Goal: Information Seeking & Learning: Learn about a topic

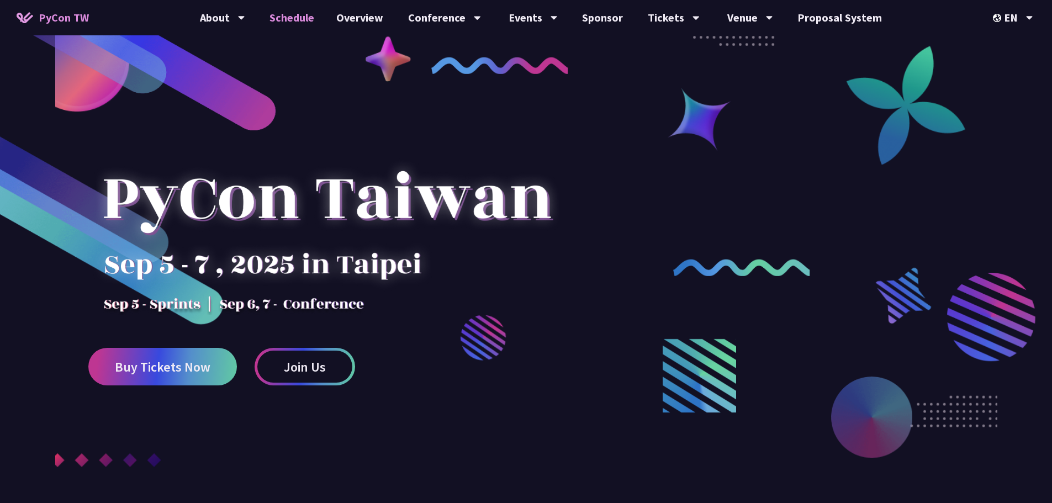
click at [301, 19] on link "Schedule" at bounding box center [291, 17] width 67 height 35
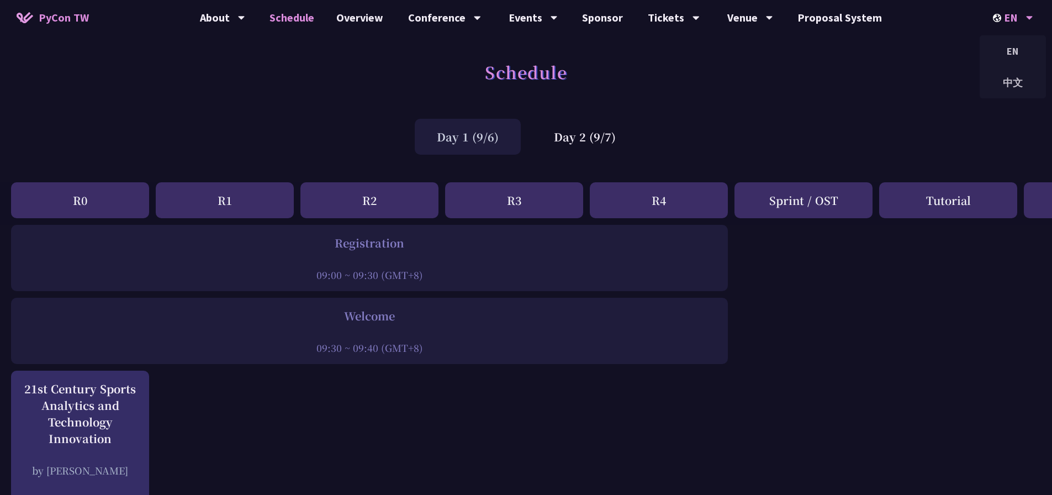
click at [1014, 19] on div "EN" at bounding box center [1013, 17] width 40 height 35
click at [1009, 80] on div "中文" at bounding box center [1013, 83] width 66 height 26
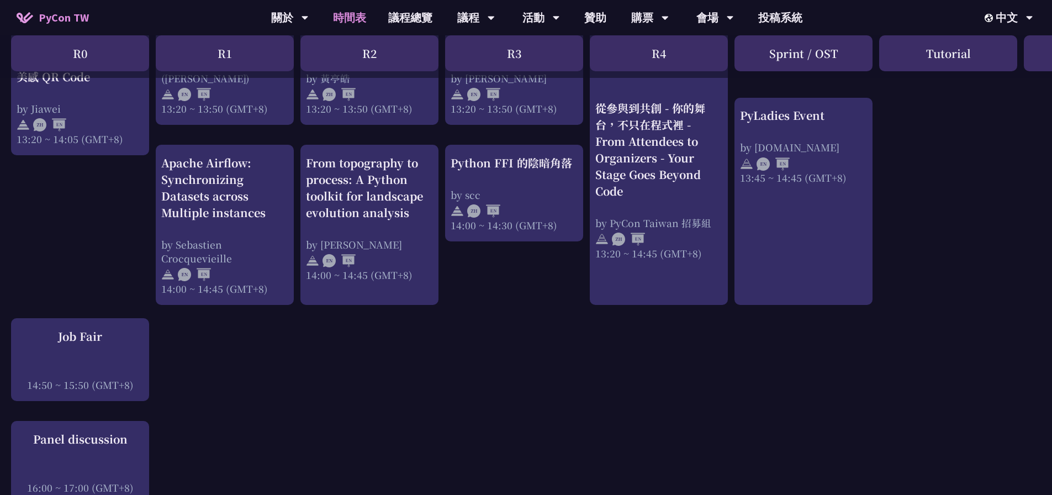
scroll to position [1049, 0]
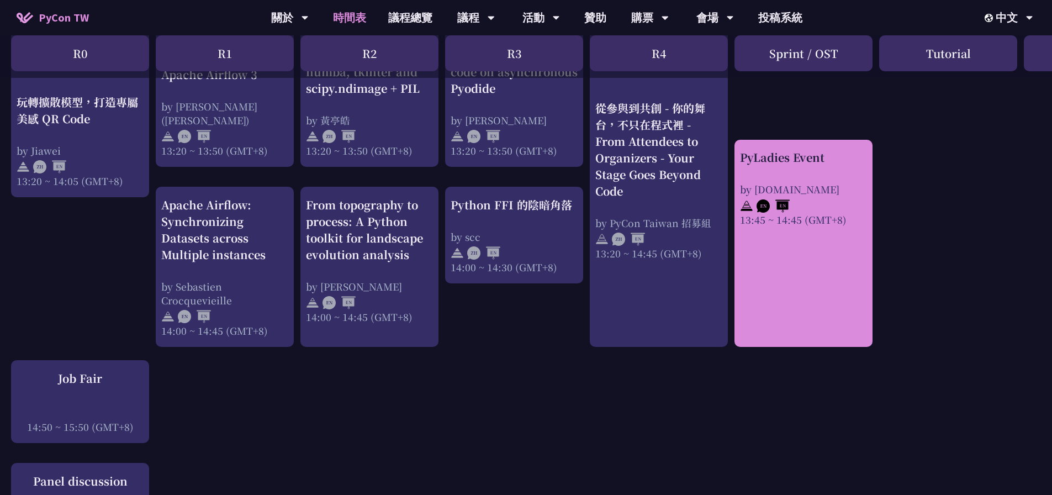
click at [804, 234] on link "PyLadies Event by [DOMAIN_NAME] 13:45 ~ 14:45 (GMT+8)" at bounding box center [803, 243] width 127 height 188
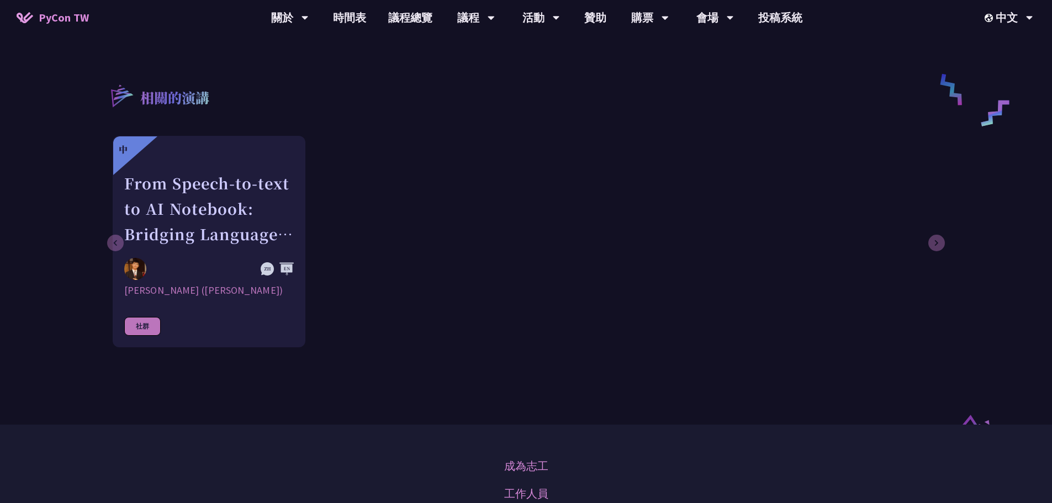
scroll to position [552, 0]
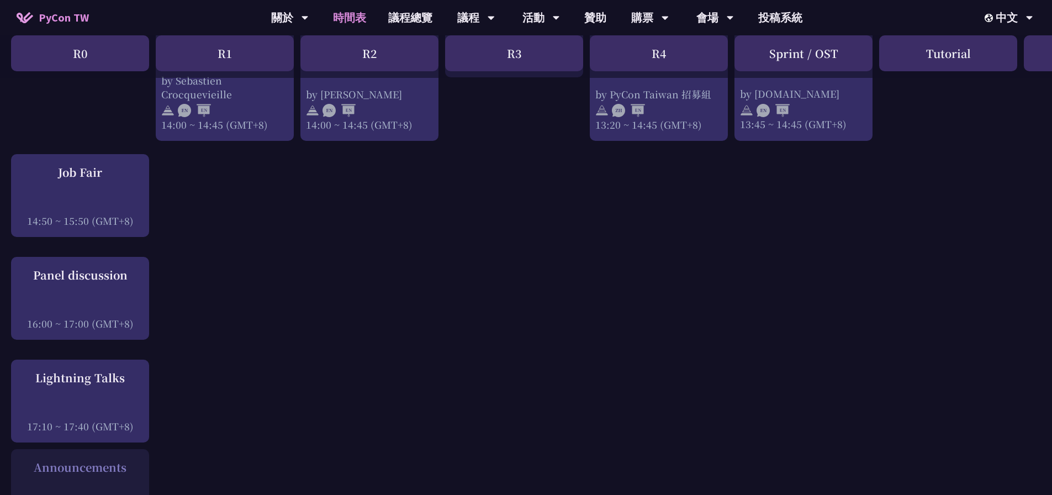
scroll to position [1105, 0]
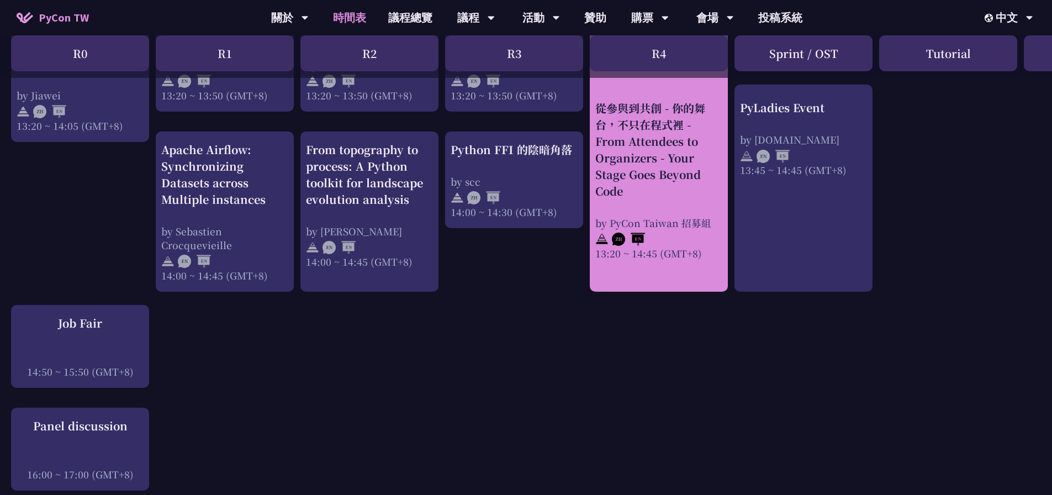
click at [687, 202] on div "從參與到共創 - 你的舞台，不只在程式裡 - From Attendees to Organizers - Your Stage Goes Beyond Co…" at bounding box center [658, 179] width 127 height 160
click at [666, 156] on div "從參與到共創 - 你的舞台，不只在程式裡 - From Attendees to Organizers - Your Stage Goes Beyond Co…" at bounding box center [658, 148] width 127 height 99
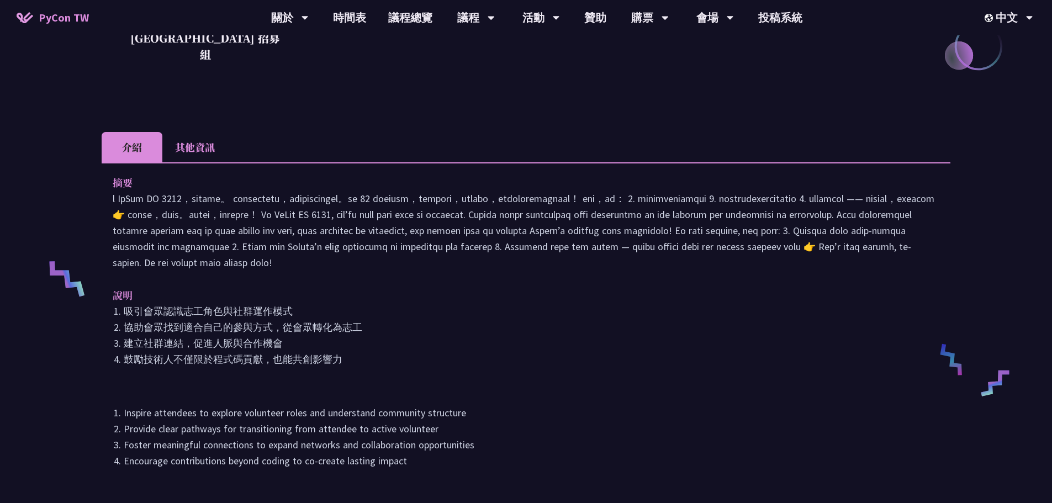
scroll to position [387, 0]
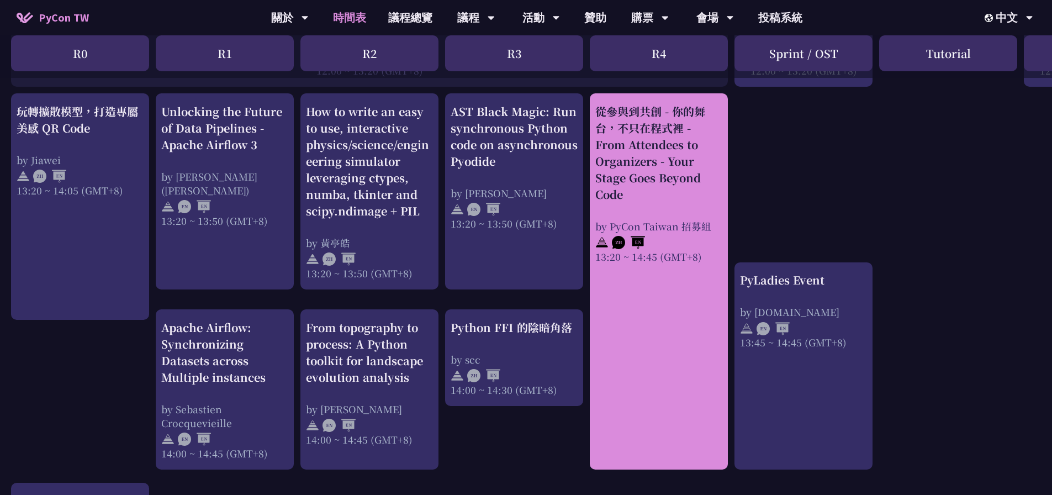
scroll to position [939, 0]
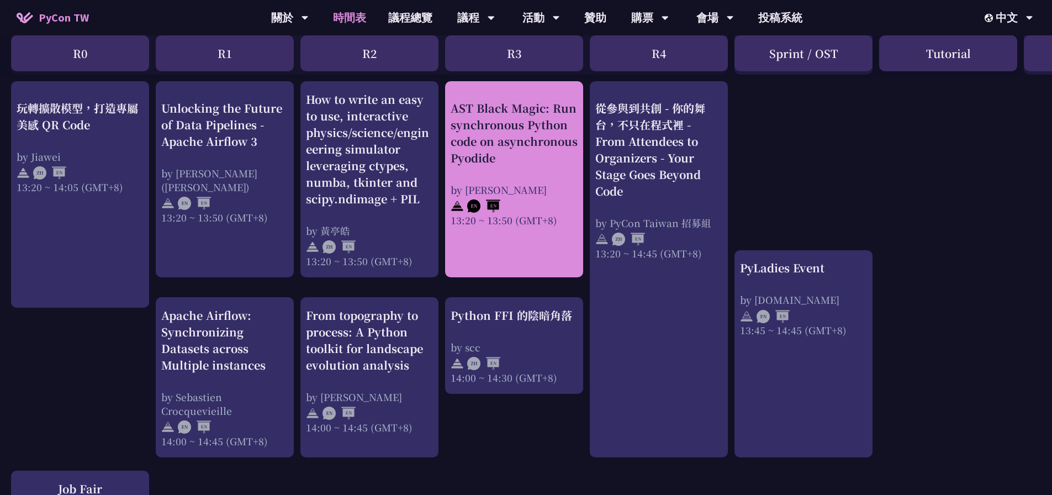
click at [529, 154] on div "AST Black Magic: Run synchronous Python code on asynchronous Pyodide" at bounding box center [514, 132] width 127 height 66
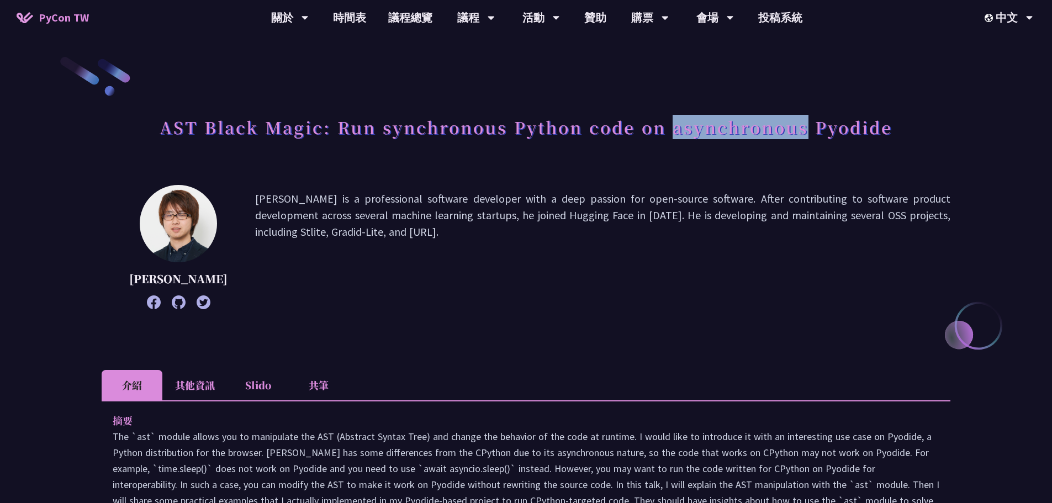
drag, startPoint x: 675, startPoint y: 128, endPoint x: 811, endPoint y: 126, distance: 135.9
click at [811, 126] on h1 "AST Black Magic: Run synchronous Python code on asynchronous Pyodide" at bounding box center [526, 126] width 733 height 33
click at [870, 122] on h1 "AST Black Magic: Run synchronous Python code on asynchronous Pyodide" at bounding box center [526, 126] width 733 height 33
drag, startPoint x: 913, startPoint y: 128, endPoint x: 812, endPoint y: 121, distance: 101.3
click at [812, 121] on div "AST Black Magic: Run synchronous Python code on asynchronous Pyodide" at bounding box center [526, 139] width 849 height 58
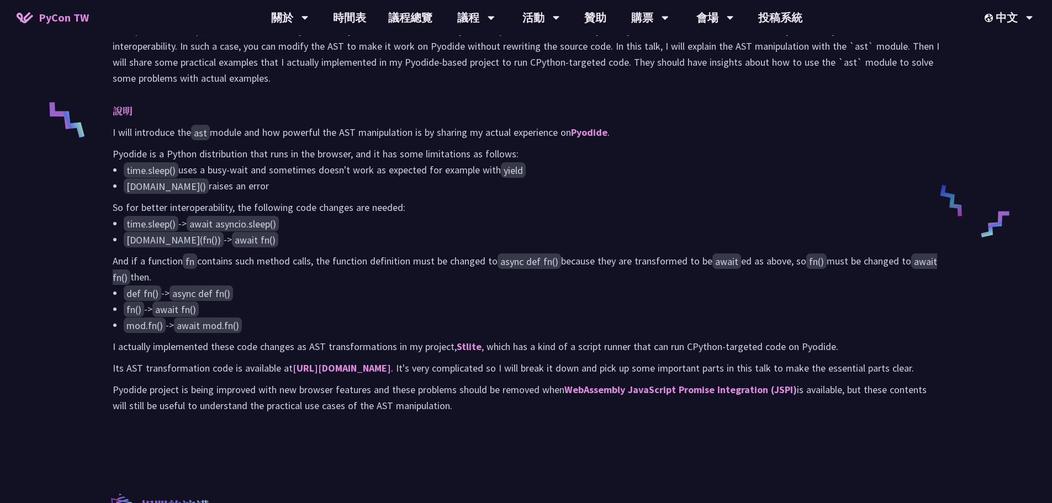
scroll to position [442, 0]
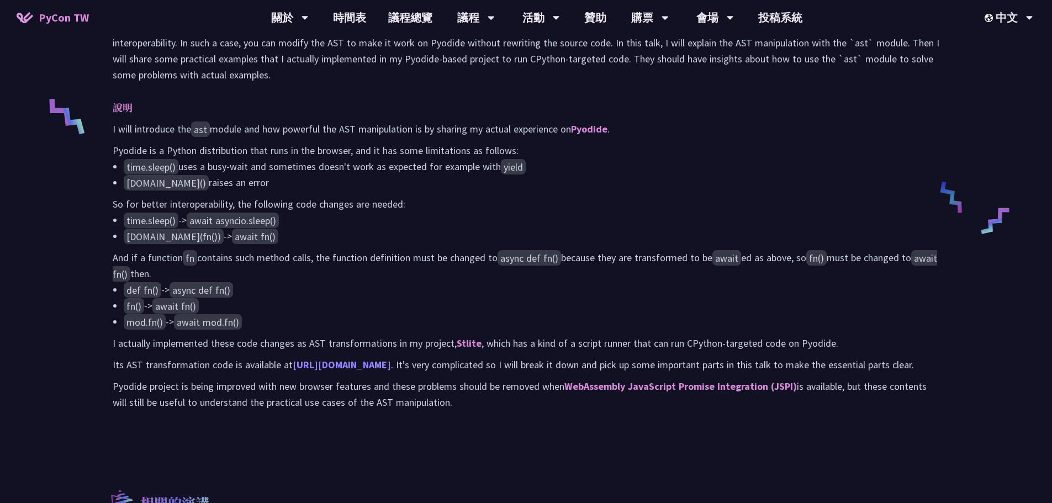
click at [391, 371] on link "[URL][DOMAIN_NAME]" at bounding box center [342, 364] width 98 height 13
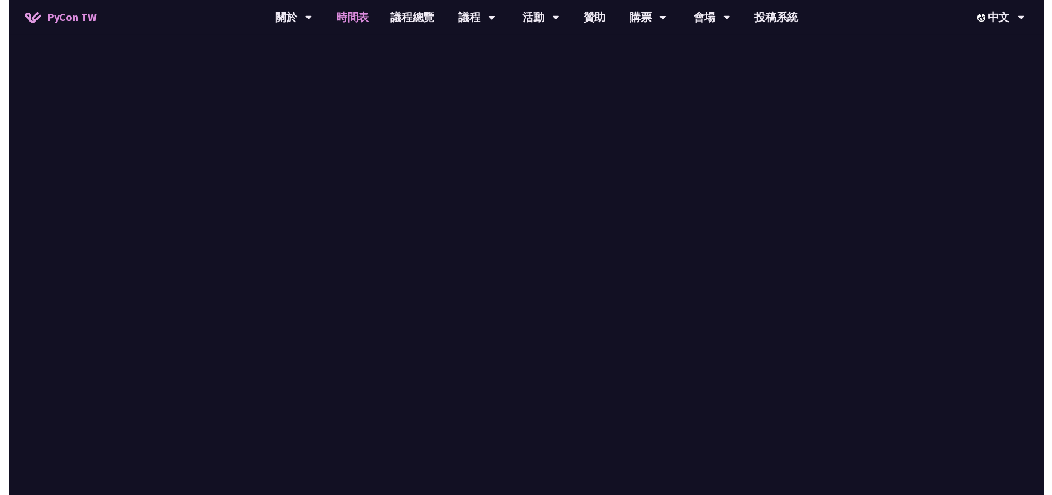
scroll to position [939, 0]
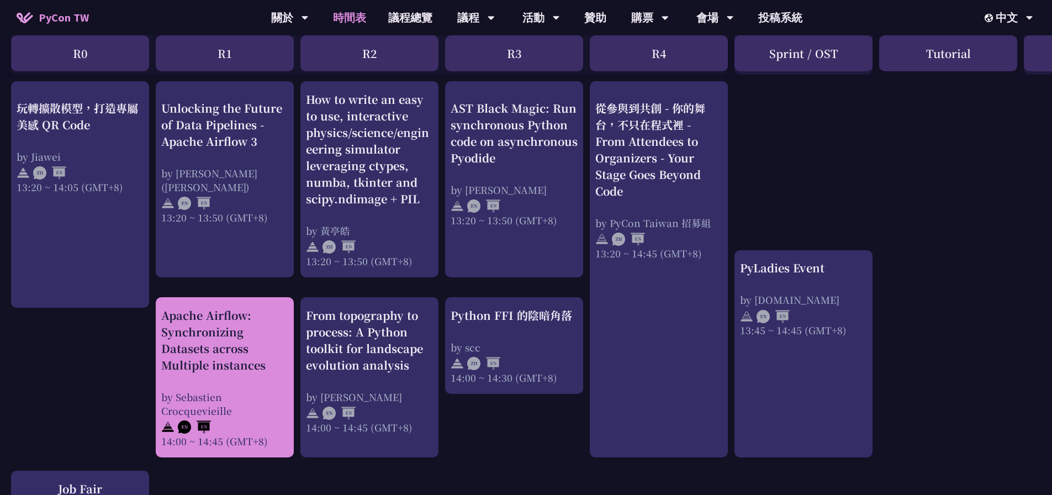
click at [232, 341] on div "Apache Airflow: Synchronizing Datasets across Multiple instances" at bounding box center [224, 340] width 127 height 66
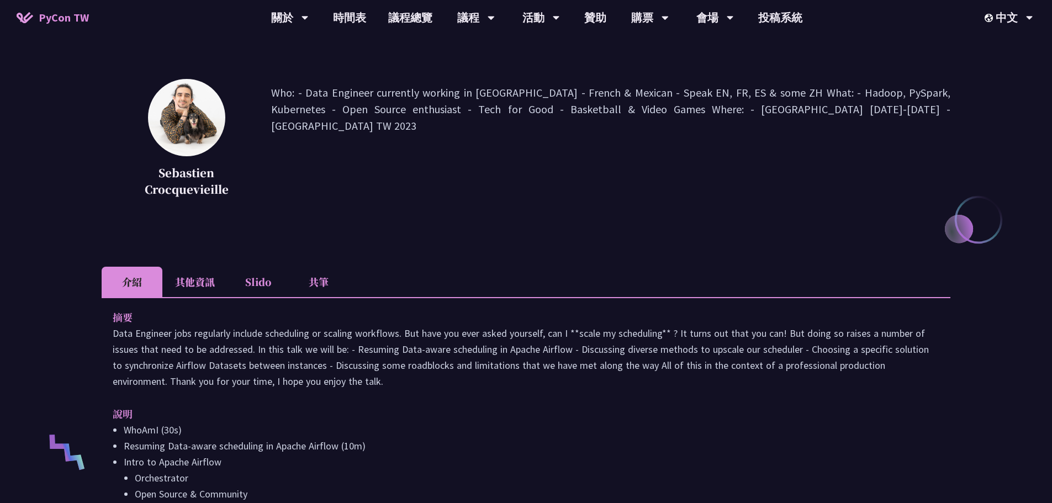
scroll to position [110, 0]
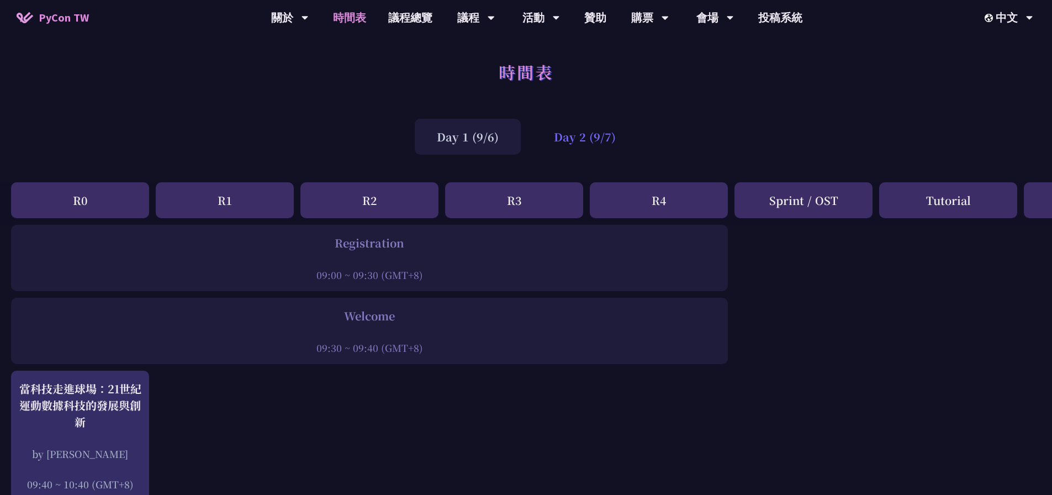
click at [595, 143] on div "Day 2 (9/7)" at bounding box center [585, 137] width 106 height 36
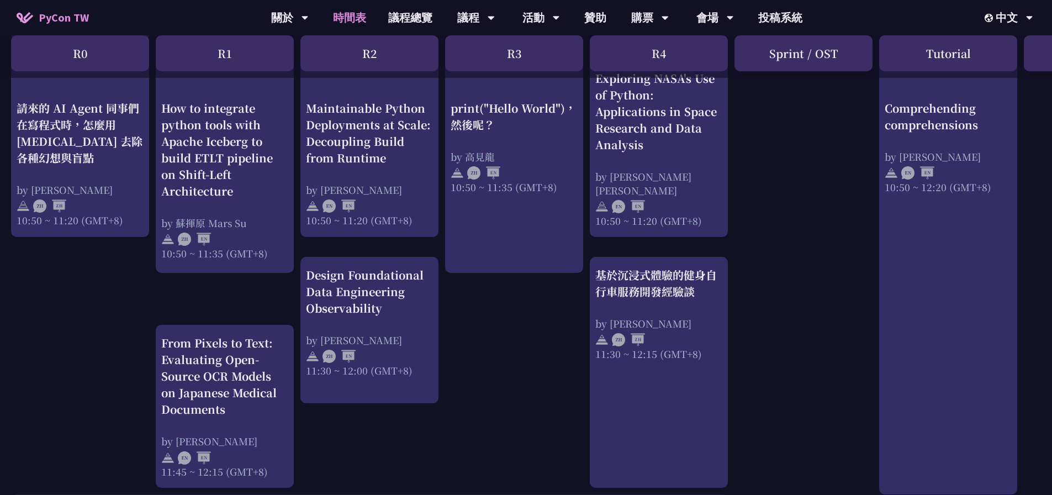
scroll to position [442, 0]
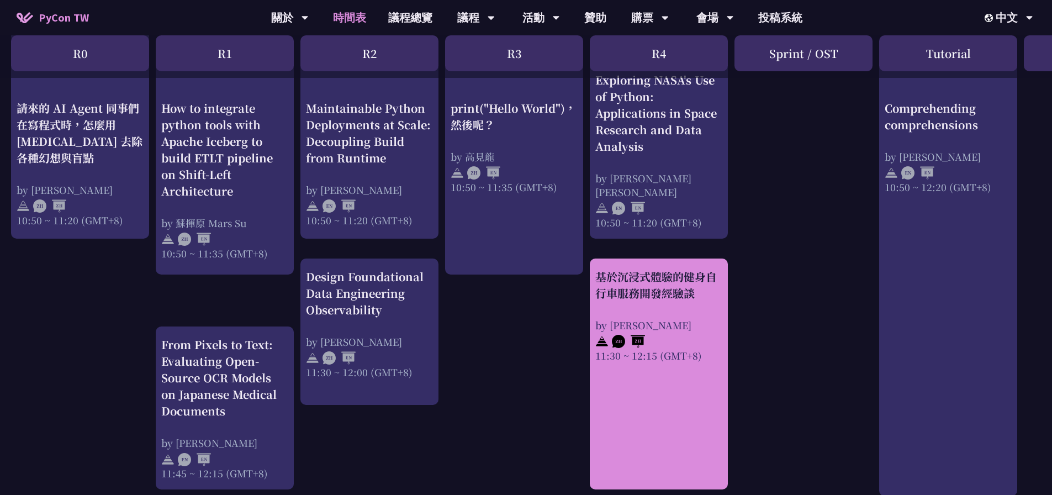
click at [634, 289] on div "基於沉浸式體驗的健身自行車服務開發經驗談" at bounding box center [658, 284] width 127 height 33
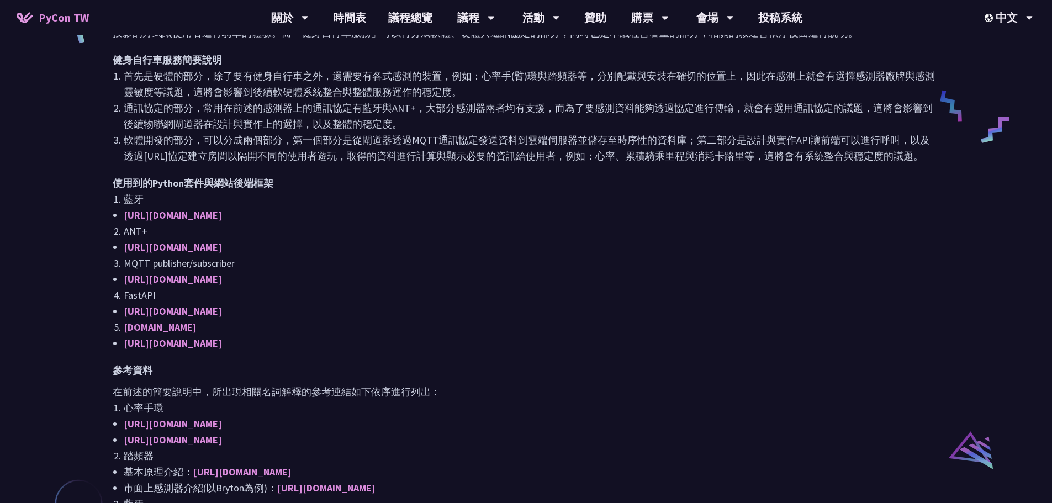
scroll to position [552, 0]
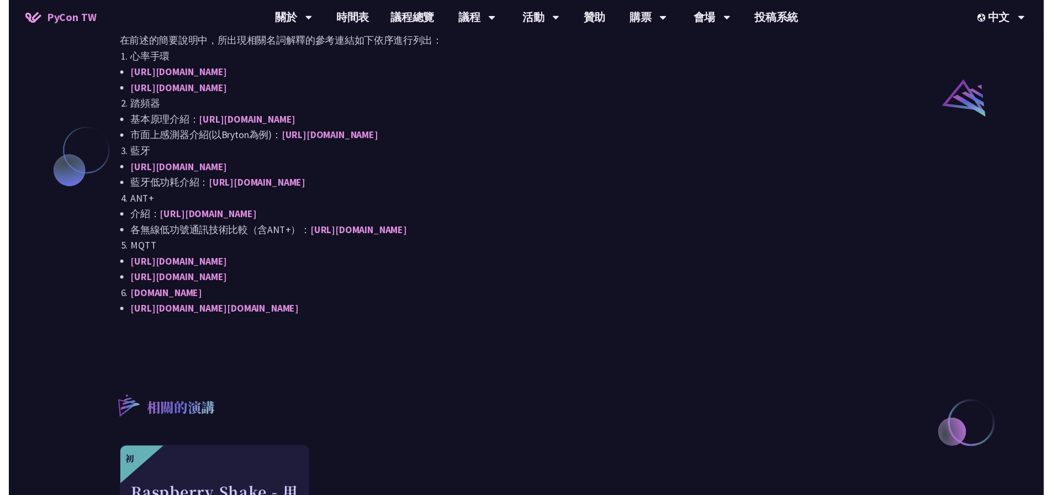
scroll to position [442, 0]
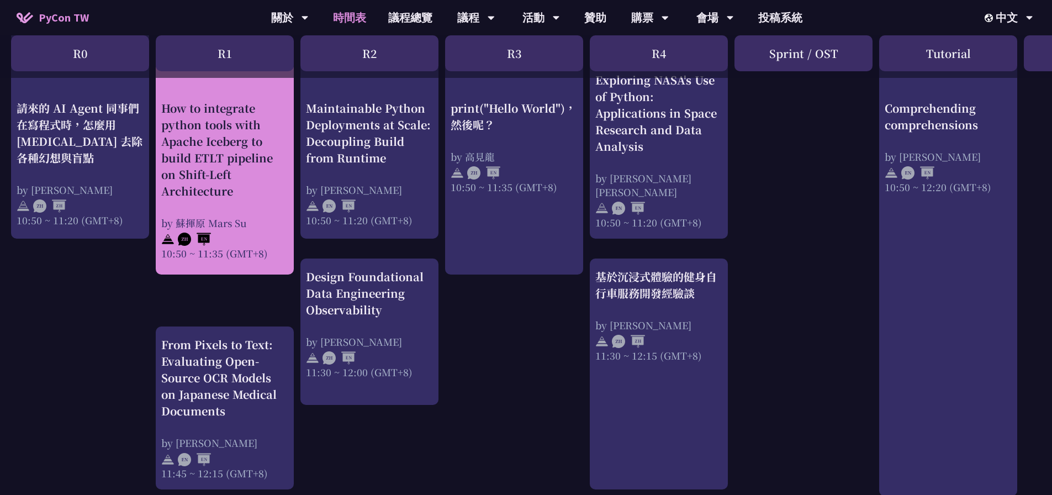
click at [249, 138] on div "How to integrate python tools with Apache Iceberg to build ETLT pipeline on Shi…" at bounding box center [224, 148] width 127 height 99
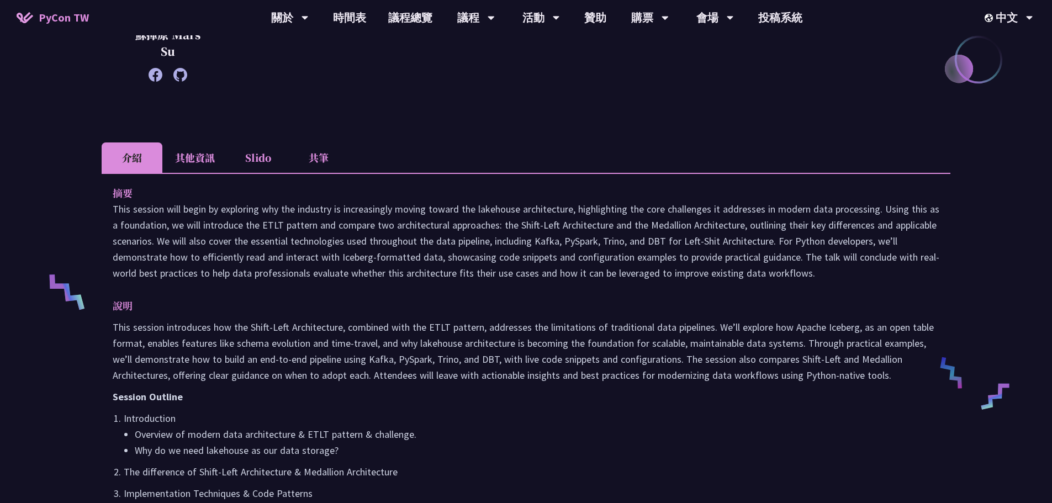
scroll to position [276, 0]
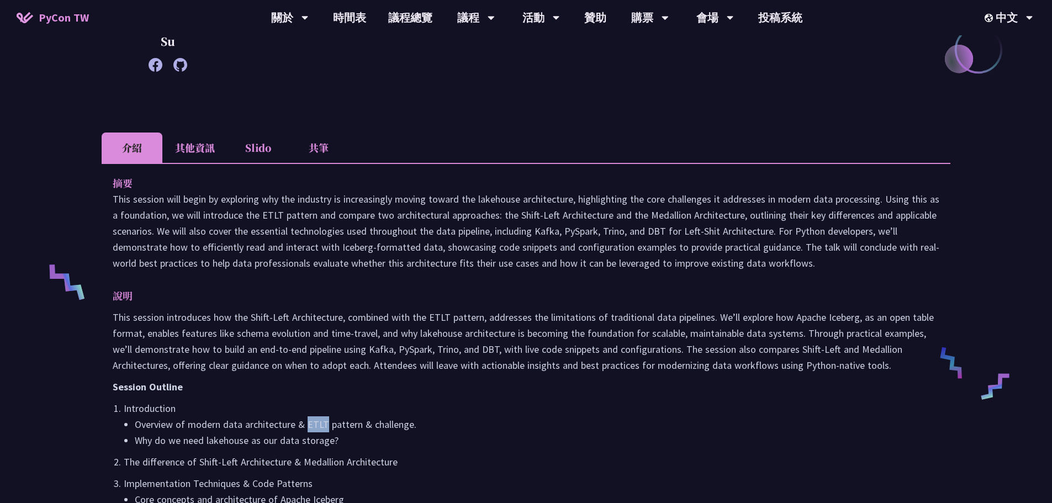
drag, startPoint x: 326, startPoint y: 420, endPoint x: 307, endPoint y: 425, distance: 20.1
click at [307, 425] on li "Overview of modern data architecture & ETLT pattern & challenge." at bounding box center [537, 424] width 805 height 16
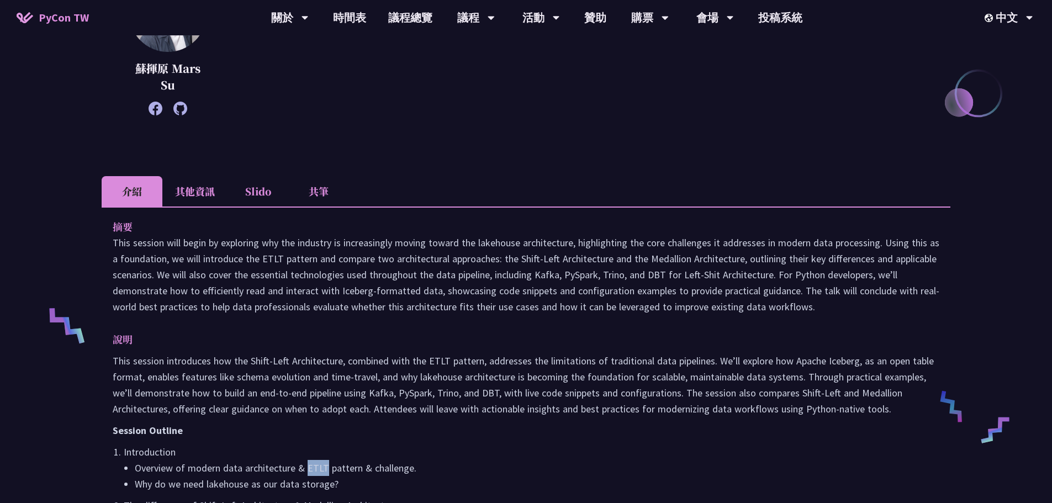
scroll to position [110, 0]
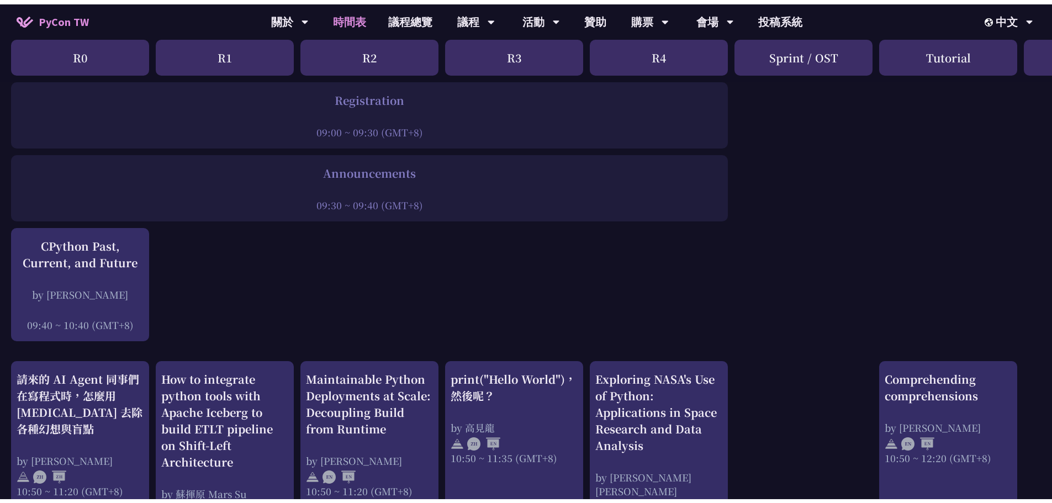
scroll to position [166, 0]
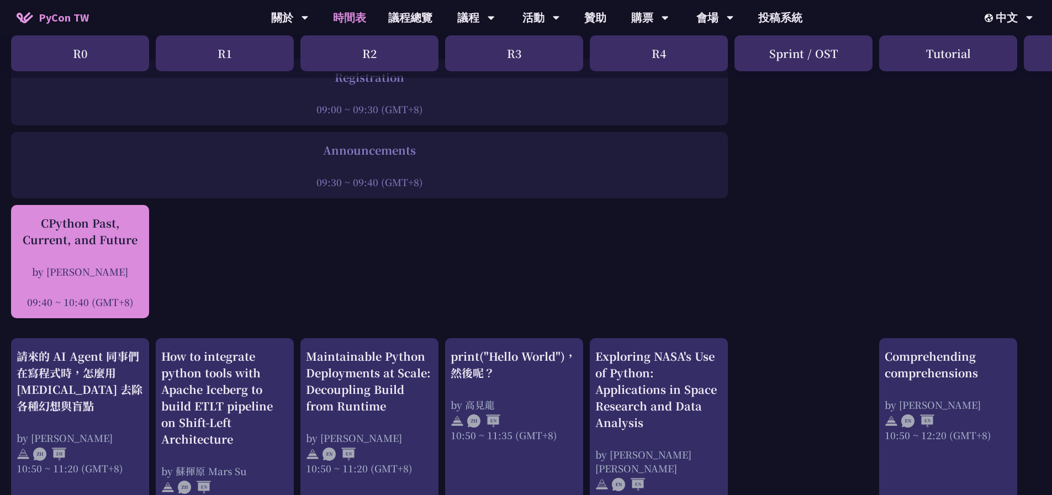
click at [59, 239] on div "CPython Past, Current, and Future" at bounding box center [80, 231] width 127 height 33
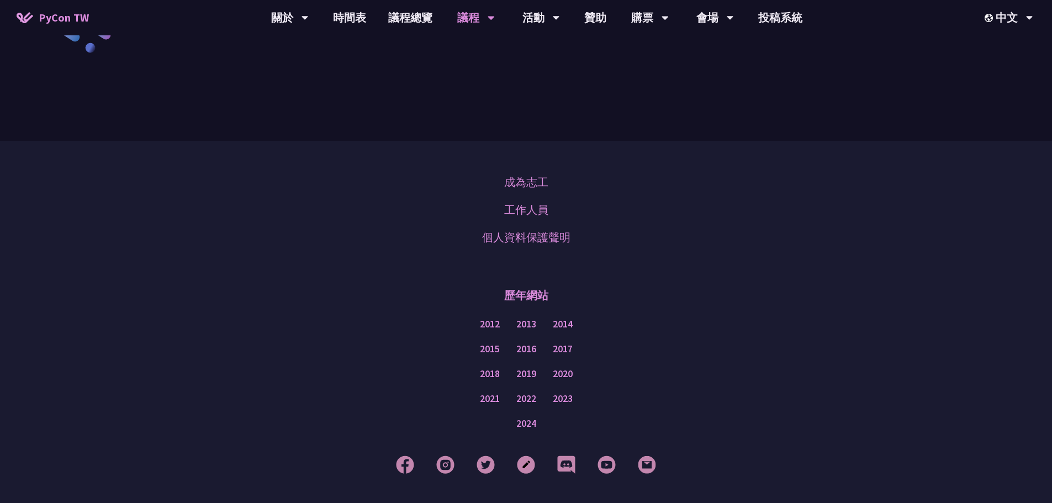
scroll to position [1405, 0]
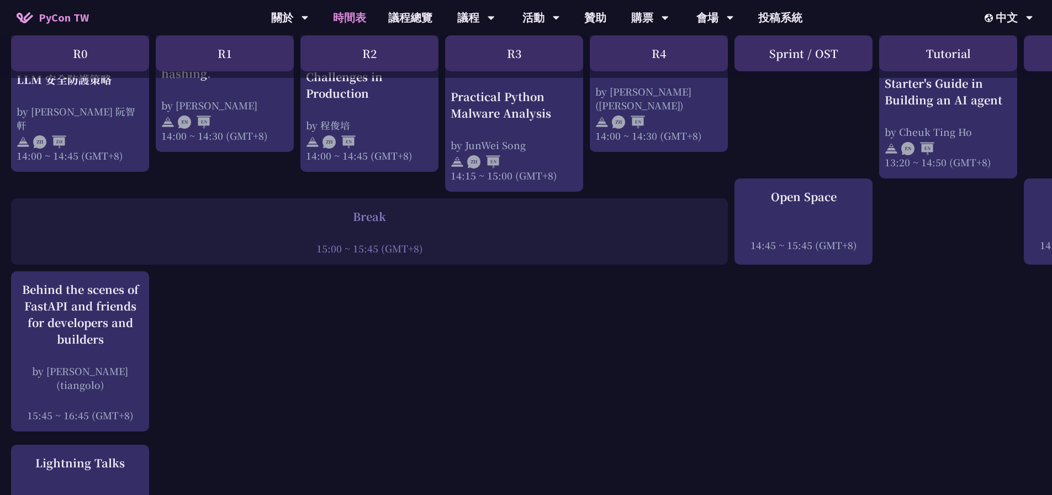
scroll to position [1270, 0]
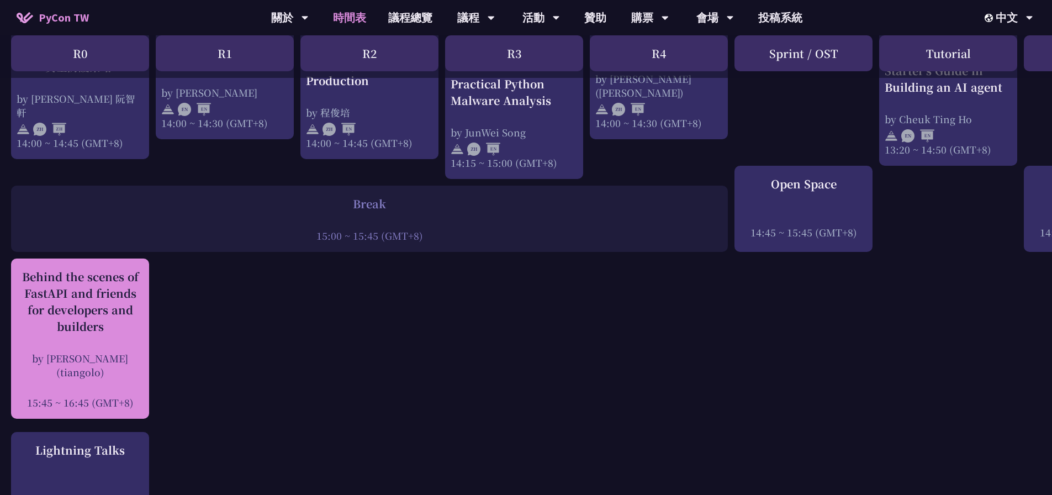
click at [43, 321] on div "Behind the scenes of FastAPI and friends for developers and builders" at bounding box center [80, 301] width 127 height 66
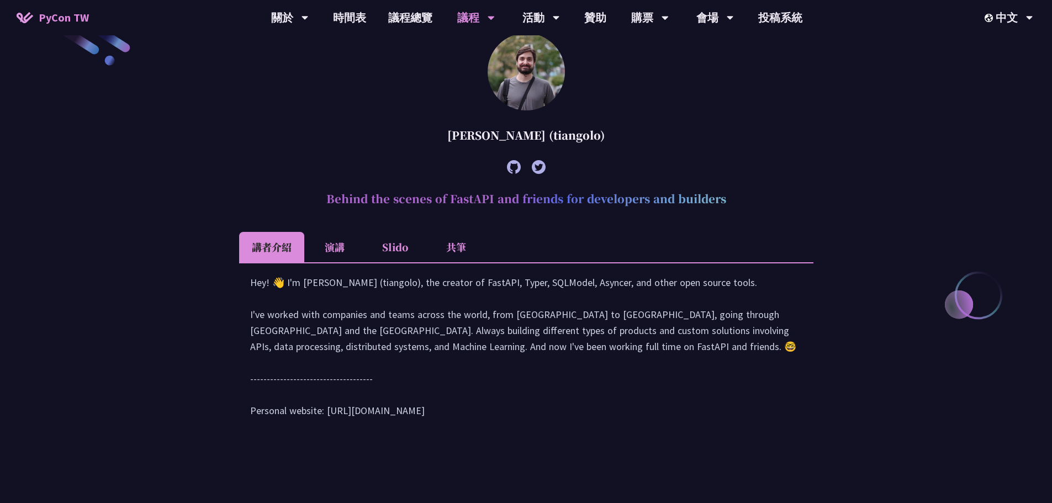
scroll to position [447, 0]
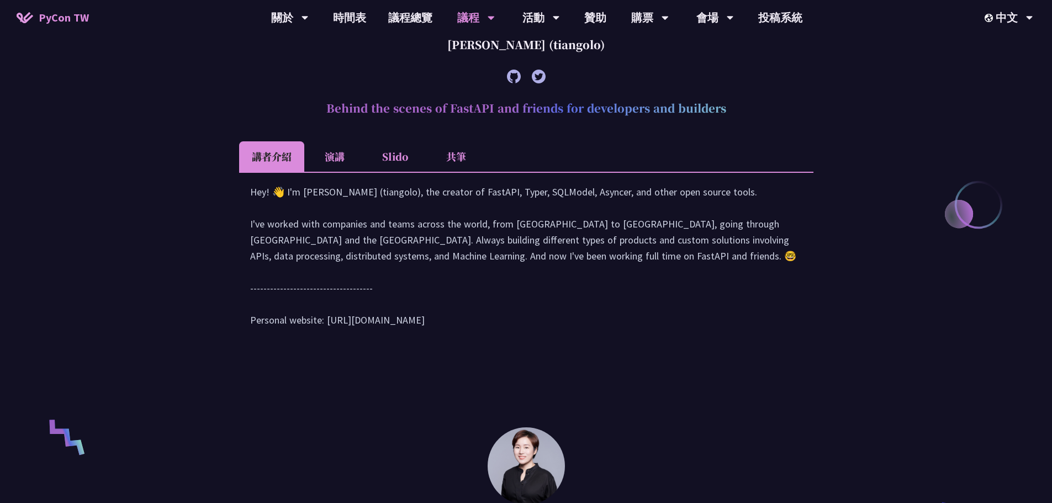
click at [395, 203] on div "Hey! 👋 I'm [PERSON_NAME] (tiangolo), the creator of FastAPI, Typer, SQLModel, A…" at bounding box center [526, 261] width 552 height 155
drag, startPoint x: 487, startPoint y: 209, endPoint x: 519, endPoint y: 205, distance: 32.8
click at [519, 205] on div "Hey! 👋 I'm [PERSON_NAME] (tiangolo), the creator of FastAPI, Typer, SQLModel, A…" at bounding box center [526, 261] width 552 height 155
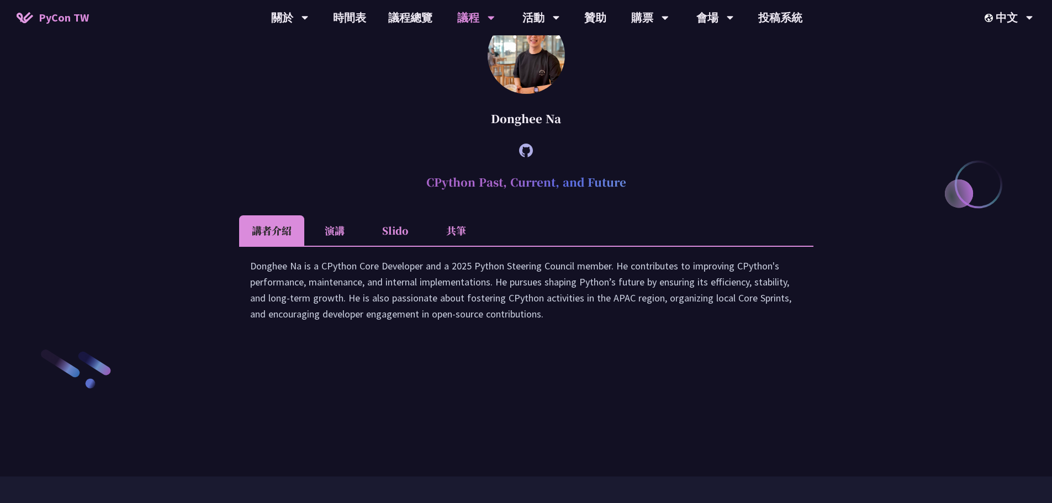
scroll to position [1552, 0]
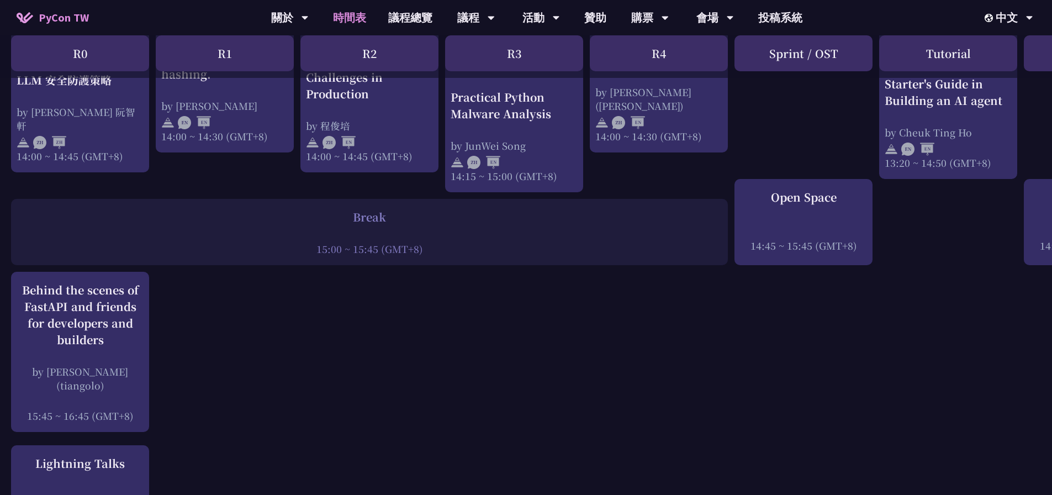
scroll to position [1326, 0]
